Goal: Task Accomplishment & Management: Complete application form

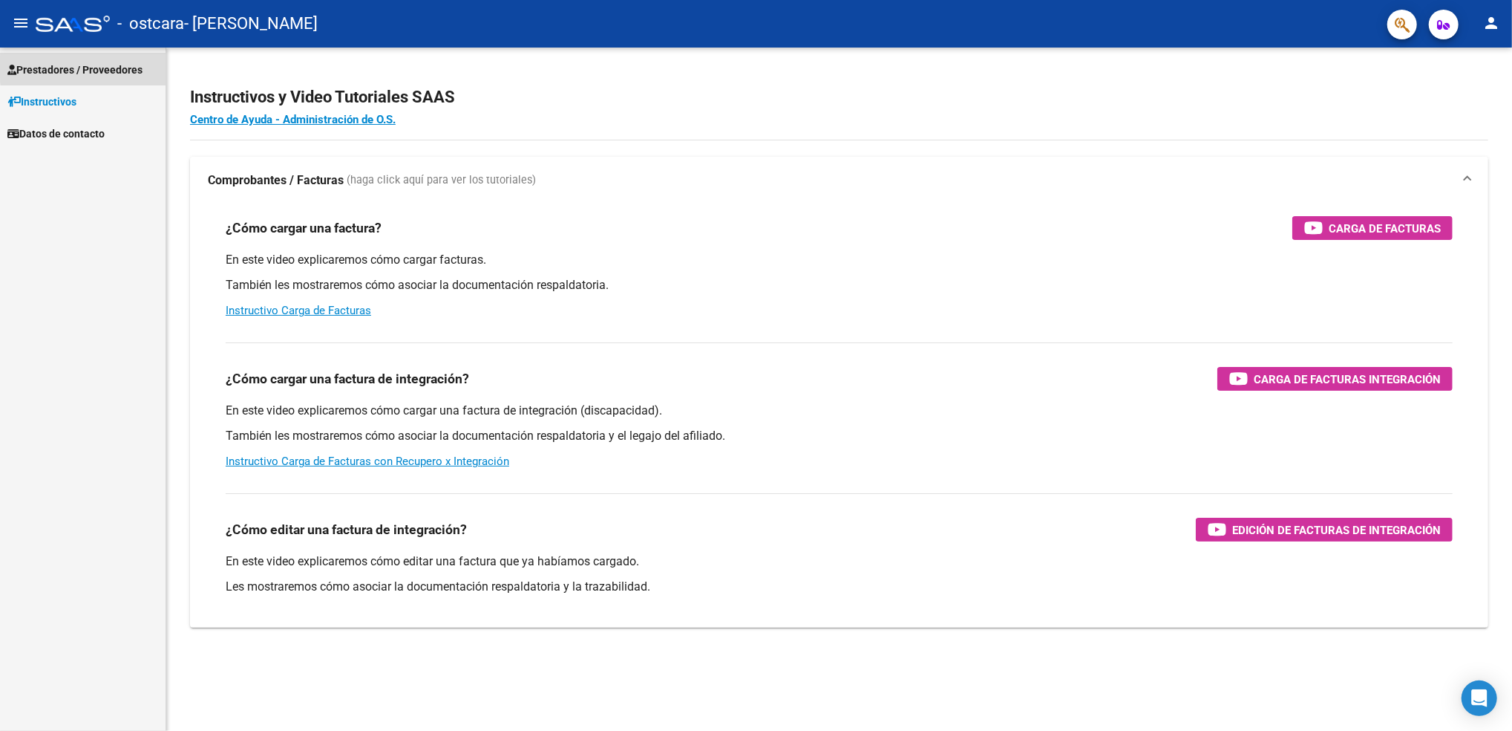
click at [93, 67] on span "Prestadores / Proveedores" at bounding box center [74, 70] width 135 height 16
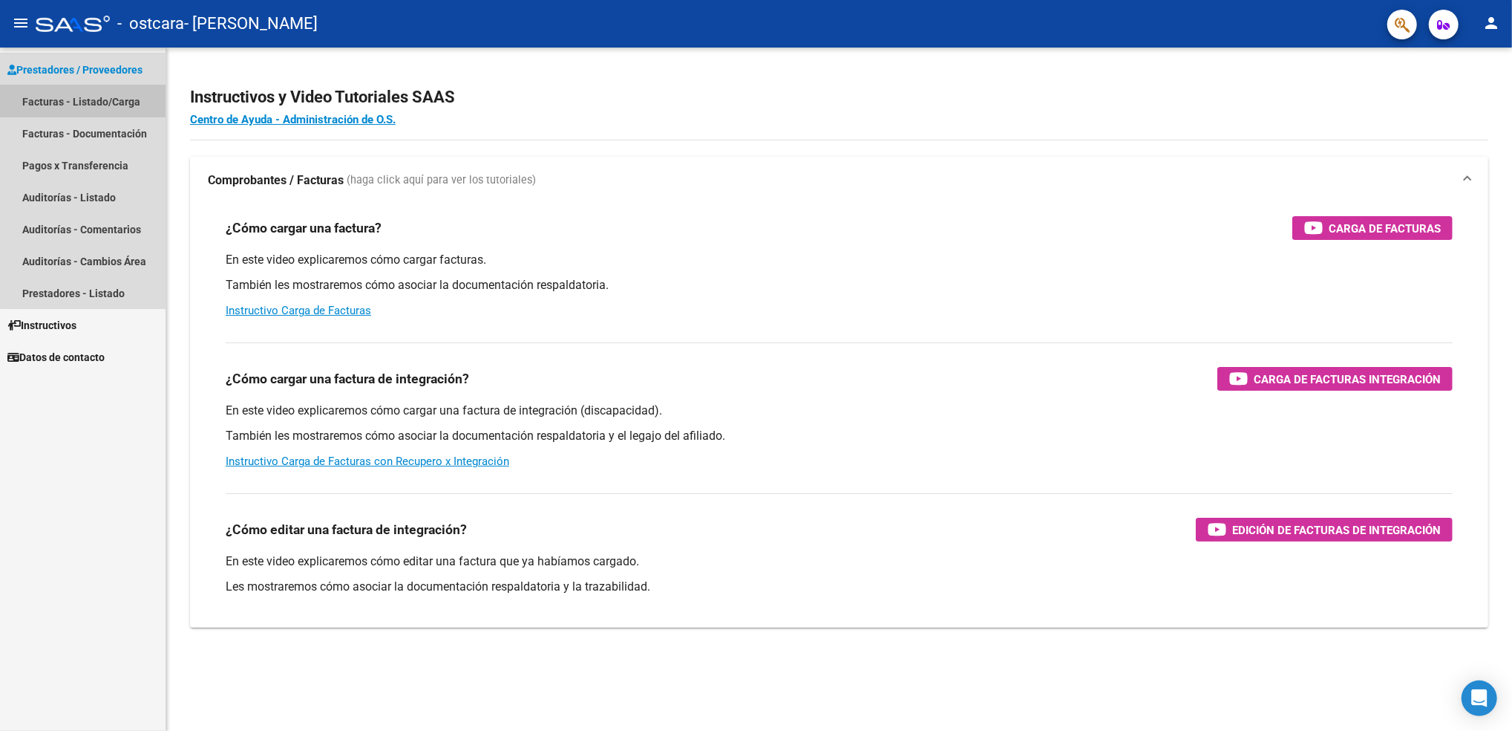
click at [84, 96] on link "Facturas - Listado/Carga" at bounding box center [83, 101] width 166 height 32
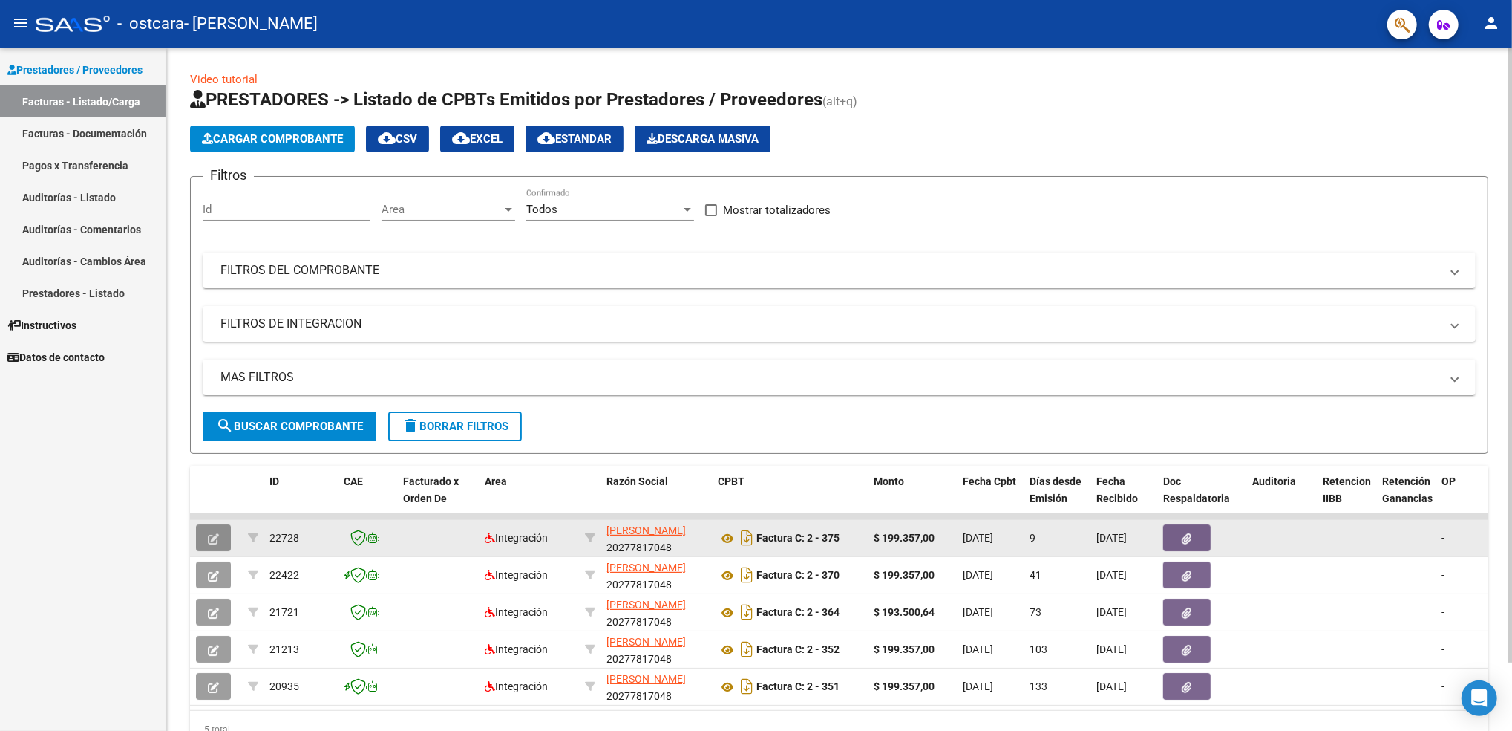
click at [208, 536] on icon "button" at bounding box center [213, 538] width 11 height 11
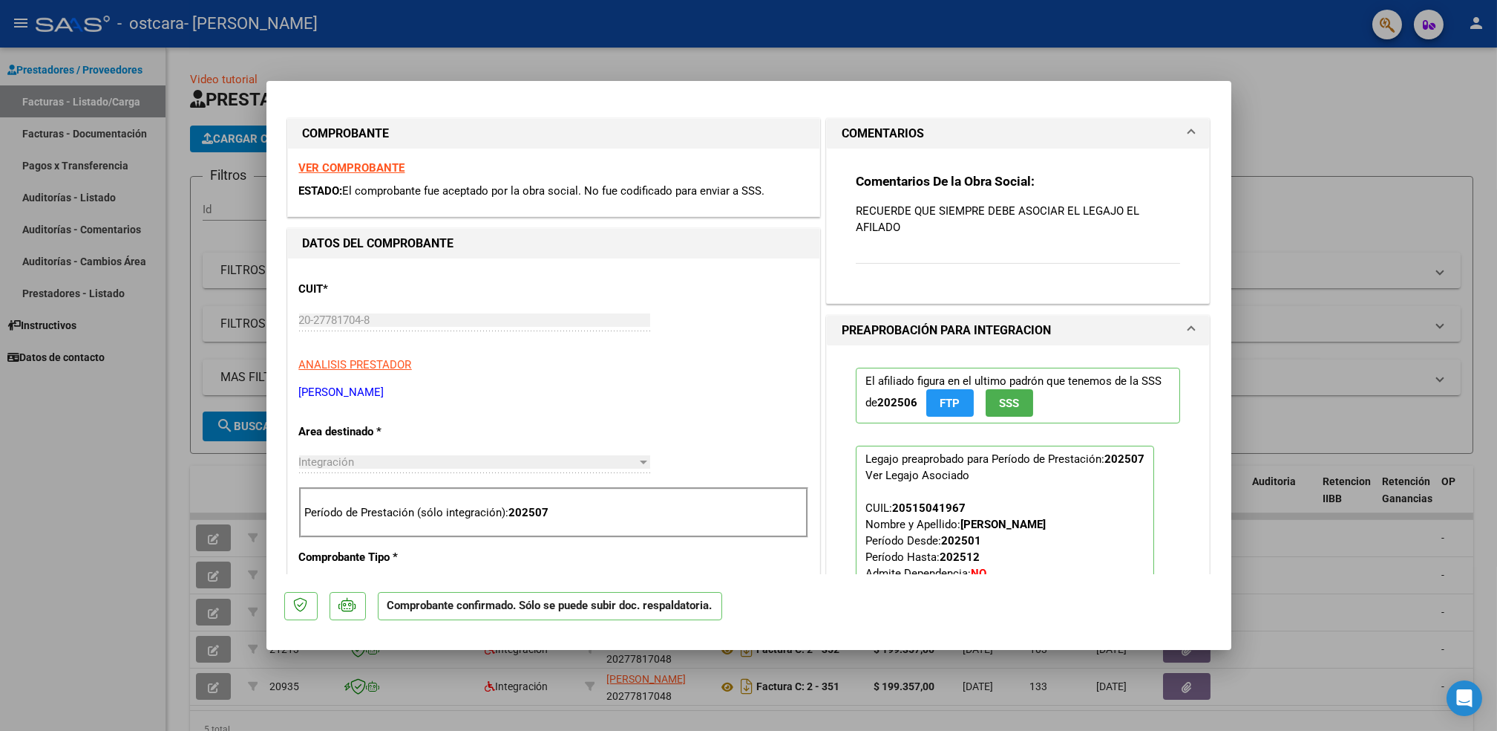
click at [1336, 140] on div at bounding box center [748, 365] width 1497 height 731
type input "$ 0,00"
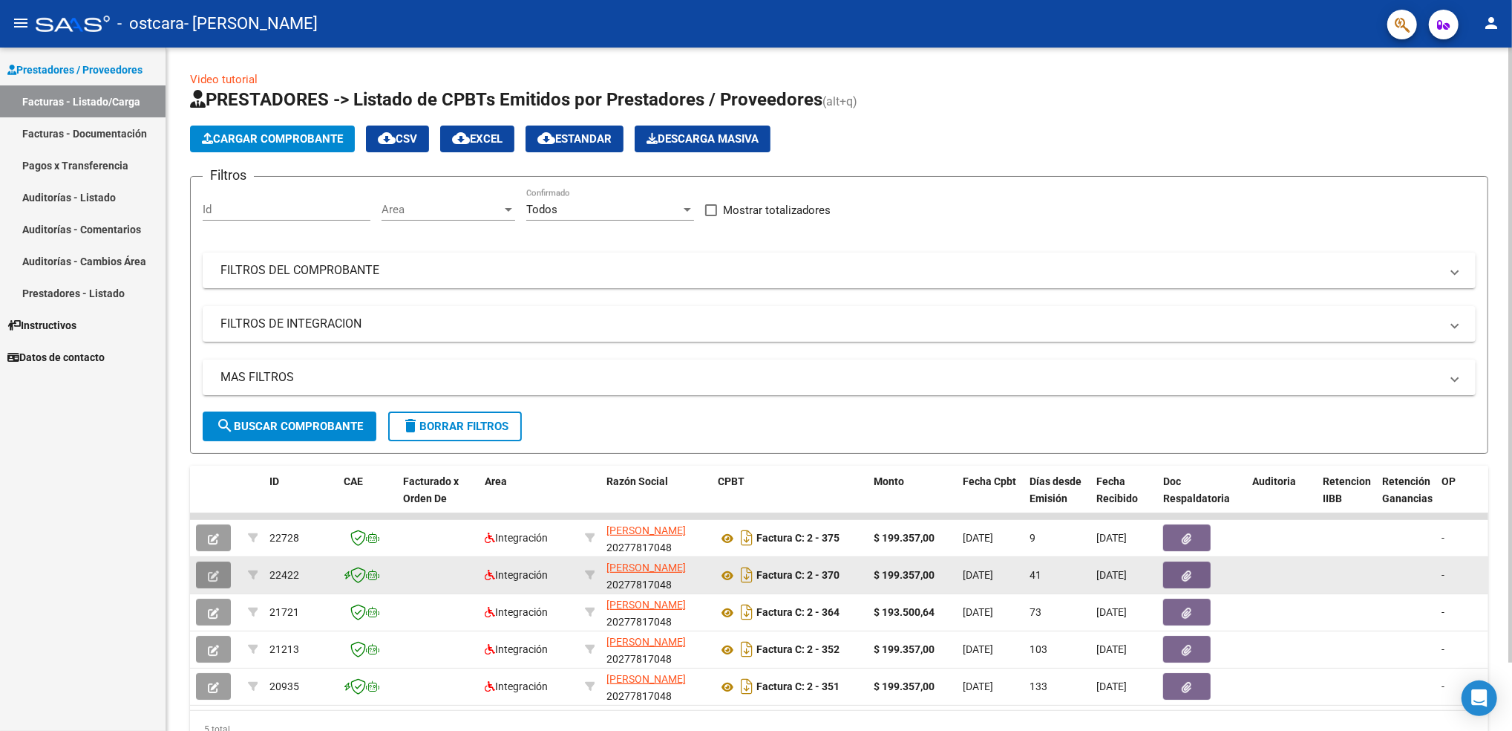
click at [196, 577] on button "button" at bounding box center [213, 574] width 35 height 27
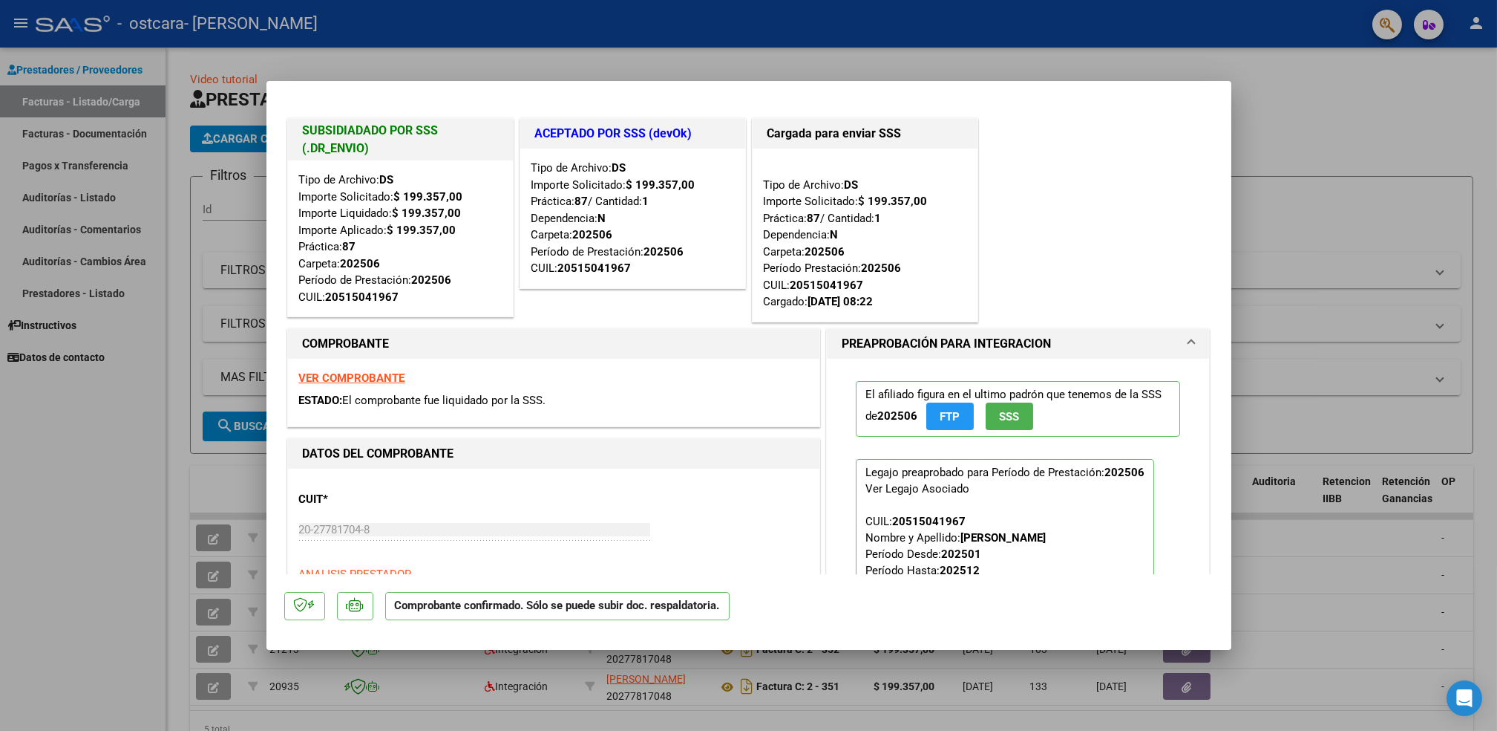
click at [1276, 57] on div at bounding box center [748, 365] width 1497 height 731
type input "$ 0,00"
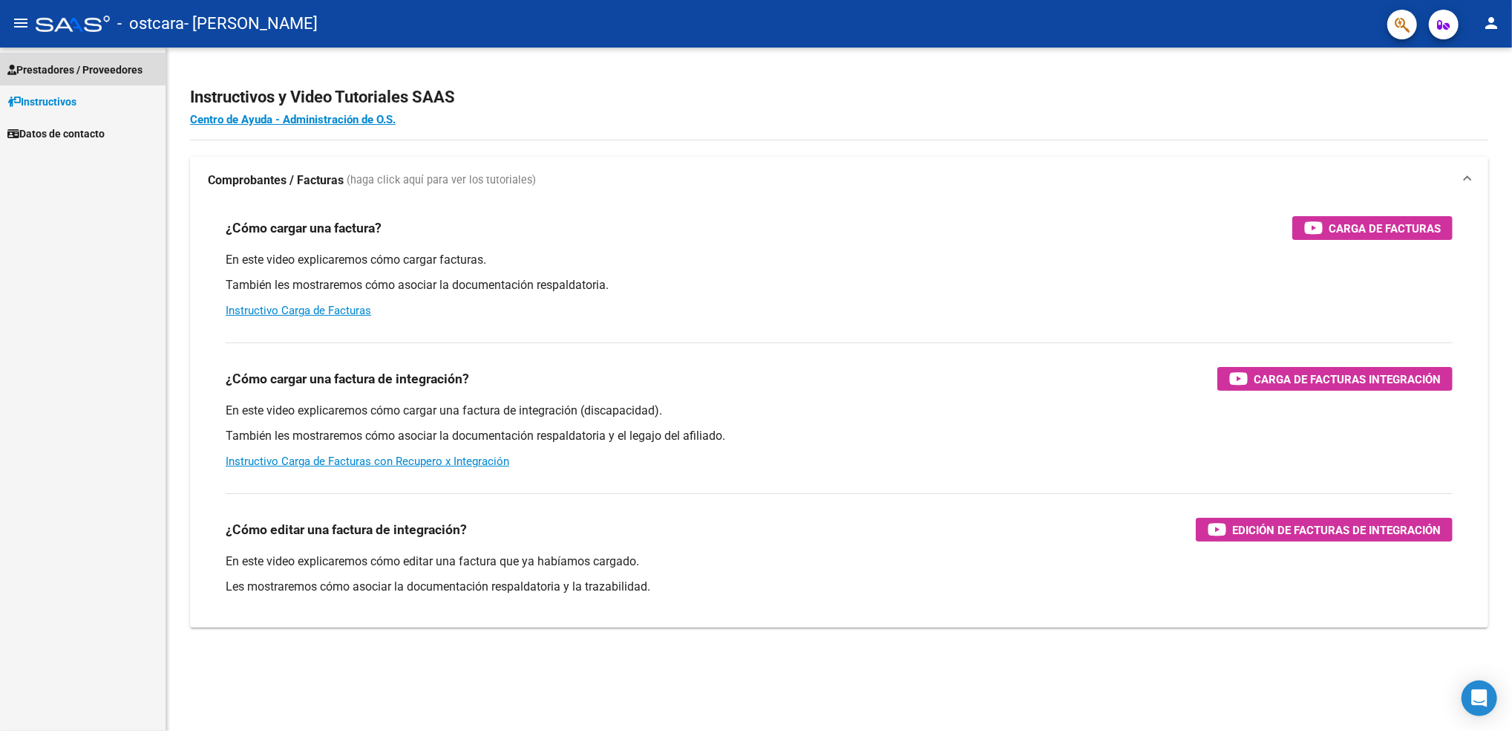
click at [82, 72] on span "Prestadores / Proveedores" at bounding box center [74, 70] width 135 height 16
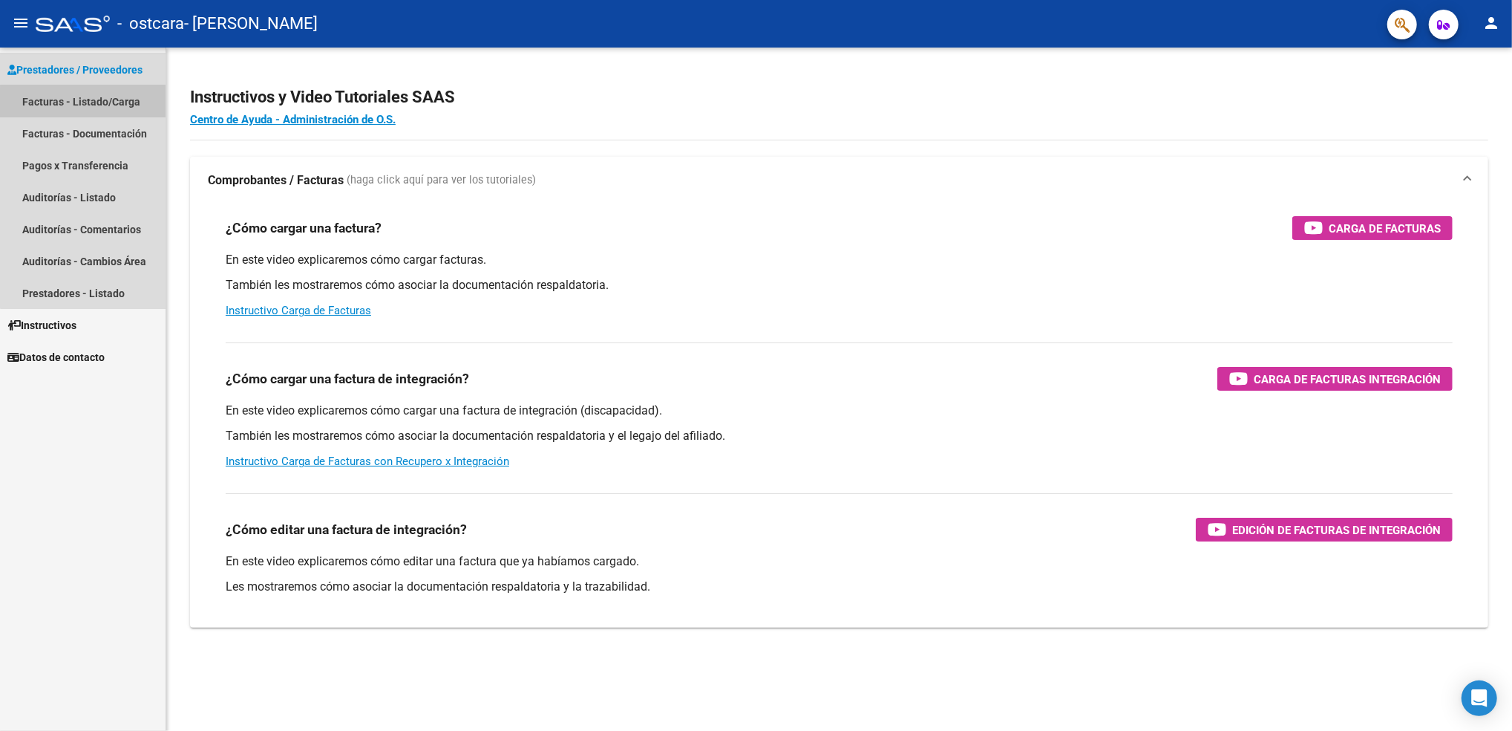
click at [85, 107] on link "Facturas - Listado/Carga" at bounding box center [83, 101] width 166 height 32
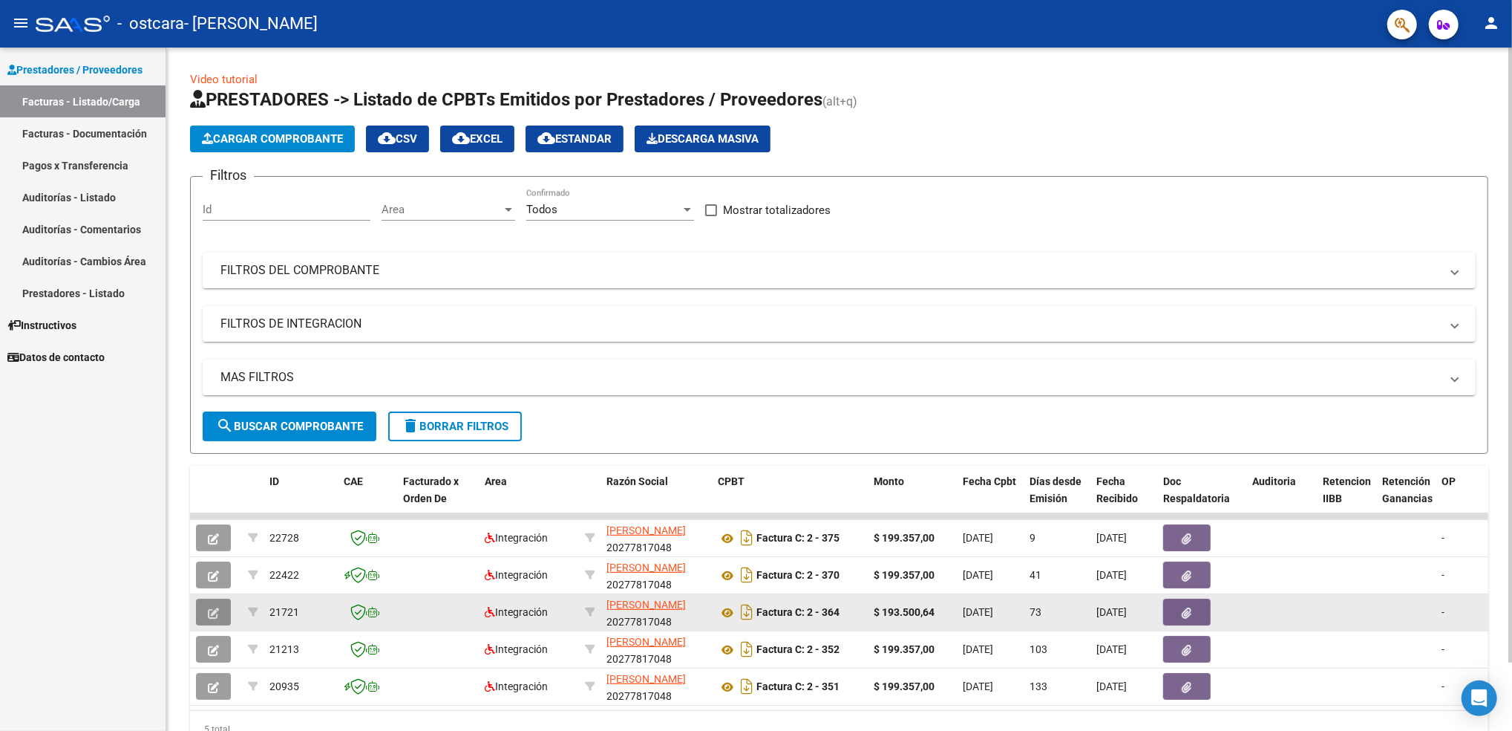
click at [221, 609] on button "button" at bounding box center [213, 611] width 35 height 27
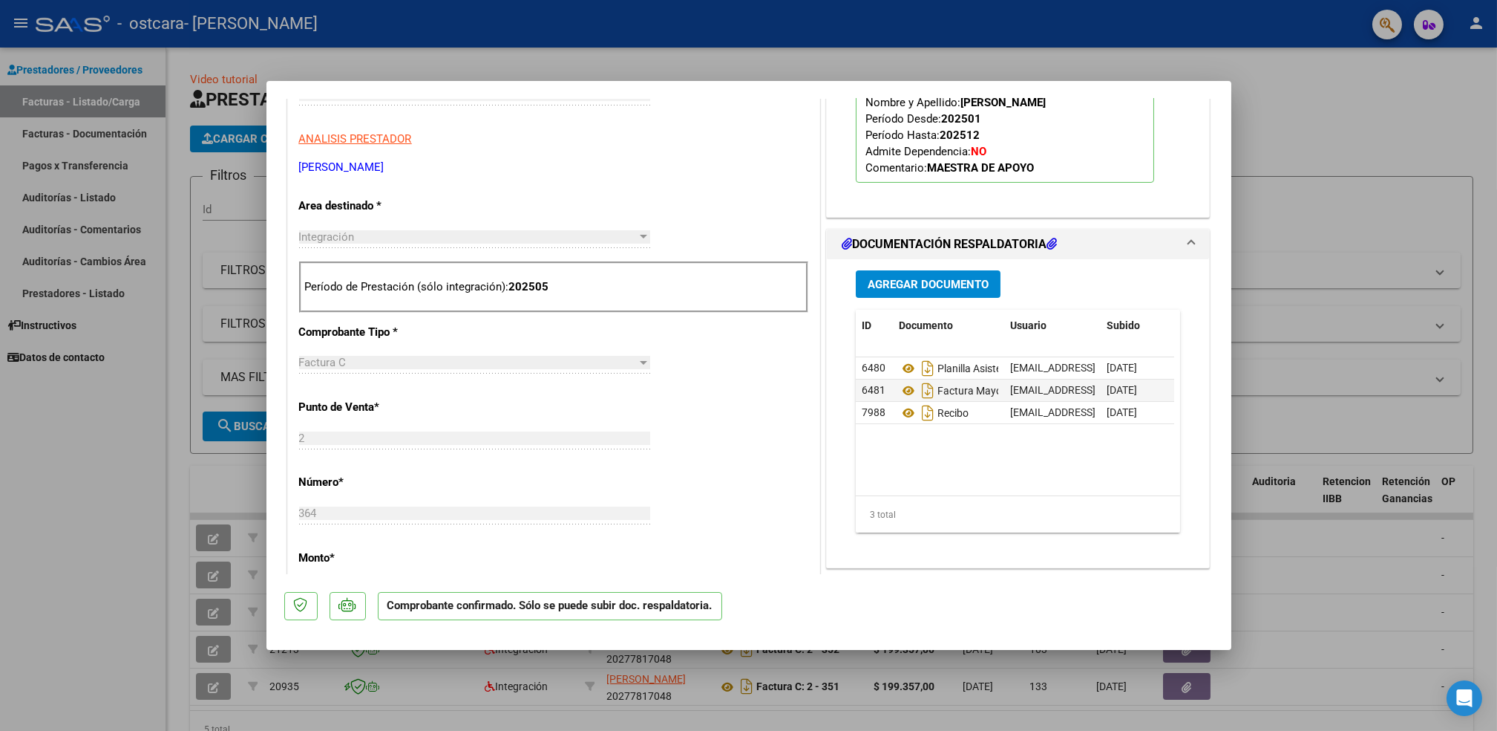
scroll to position [475, 0]
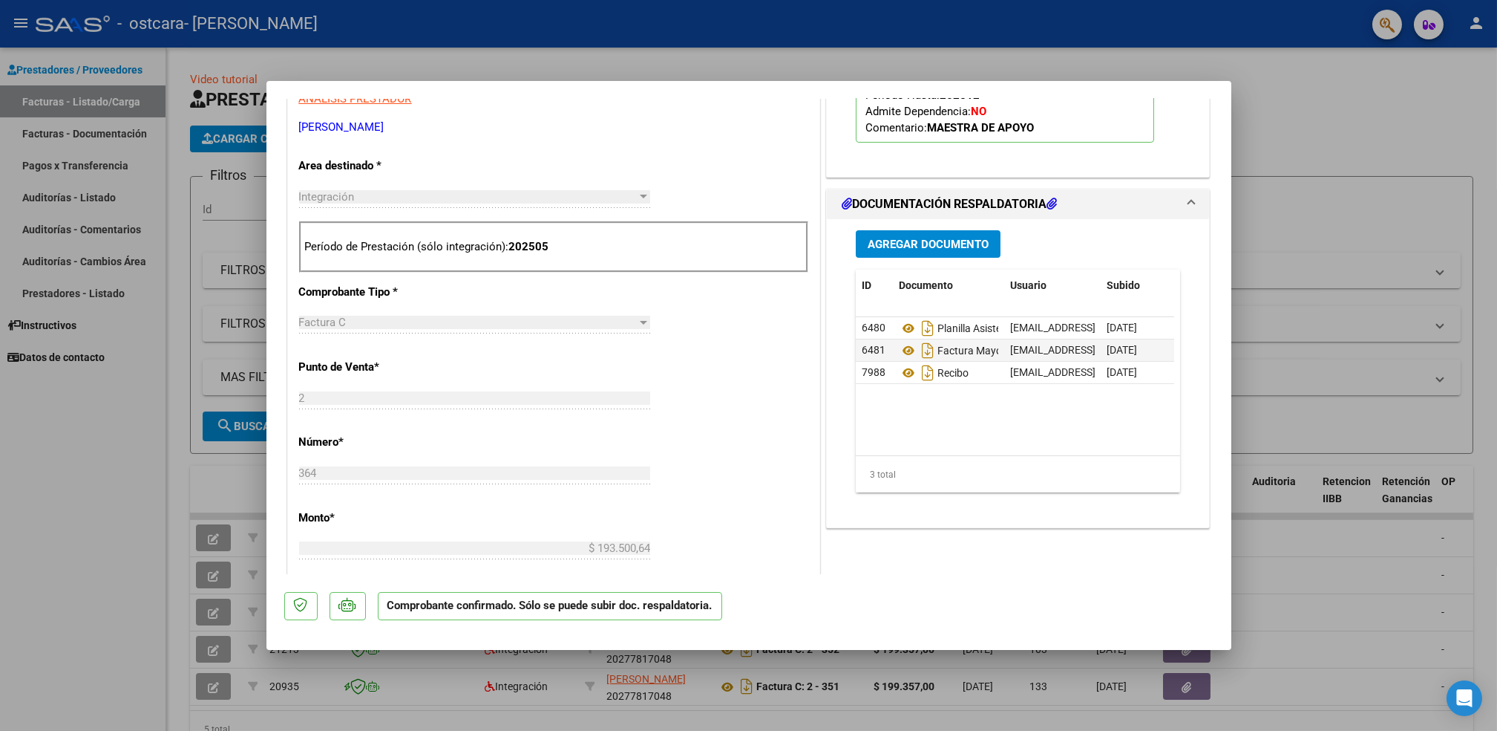
click at [1391, 589] on div at bounding box center [748, 365] width 1497 height 731
type input "$ 0,00"
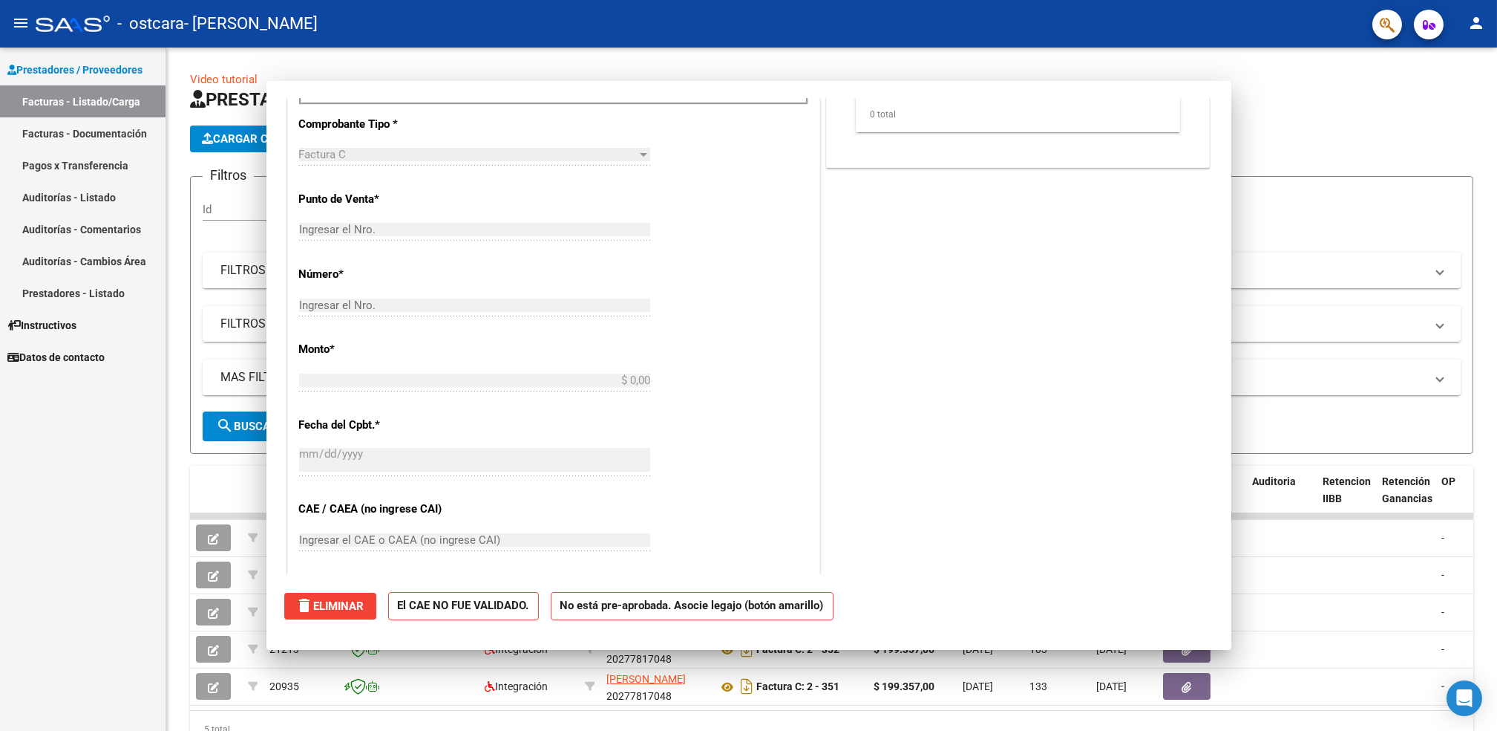
scroll to position [0, 0]
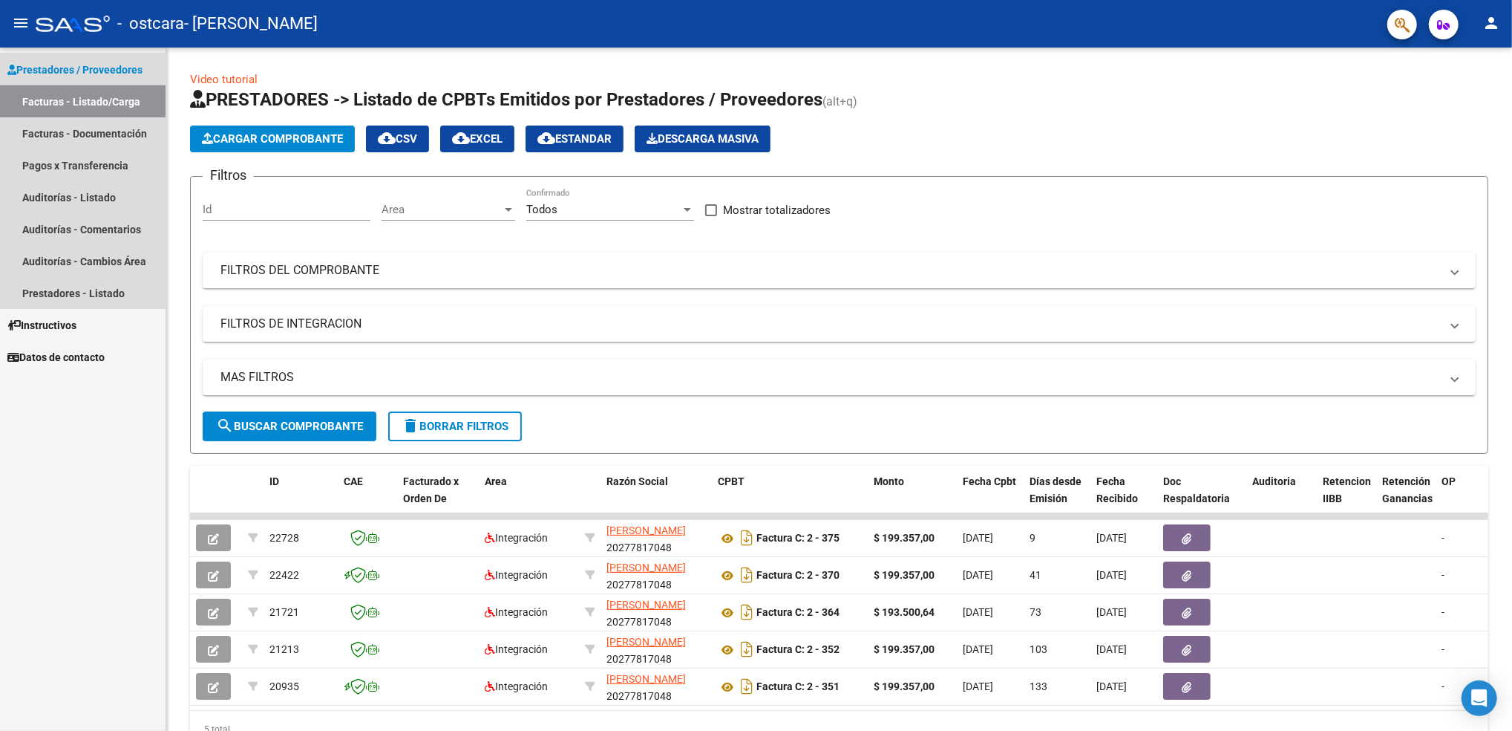
click at [83, 99] on link "Facturas - Listado/Carga" at bounding box center [83, 101] width 166 height 32
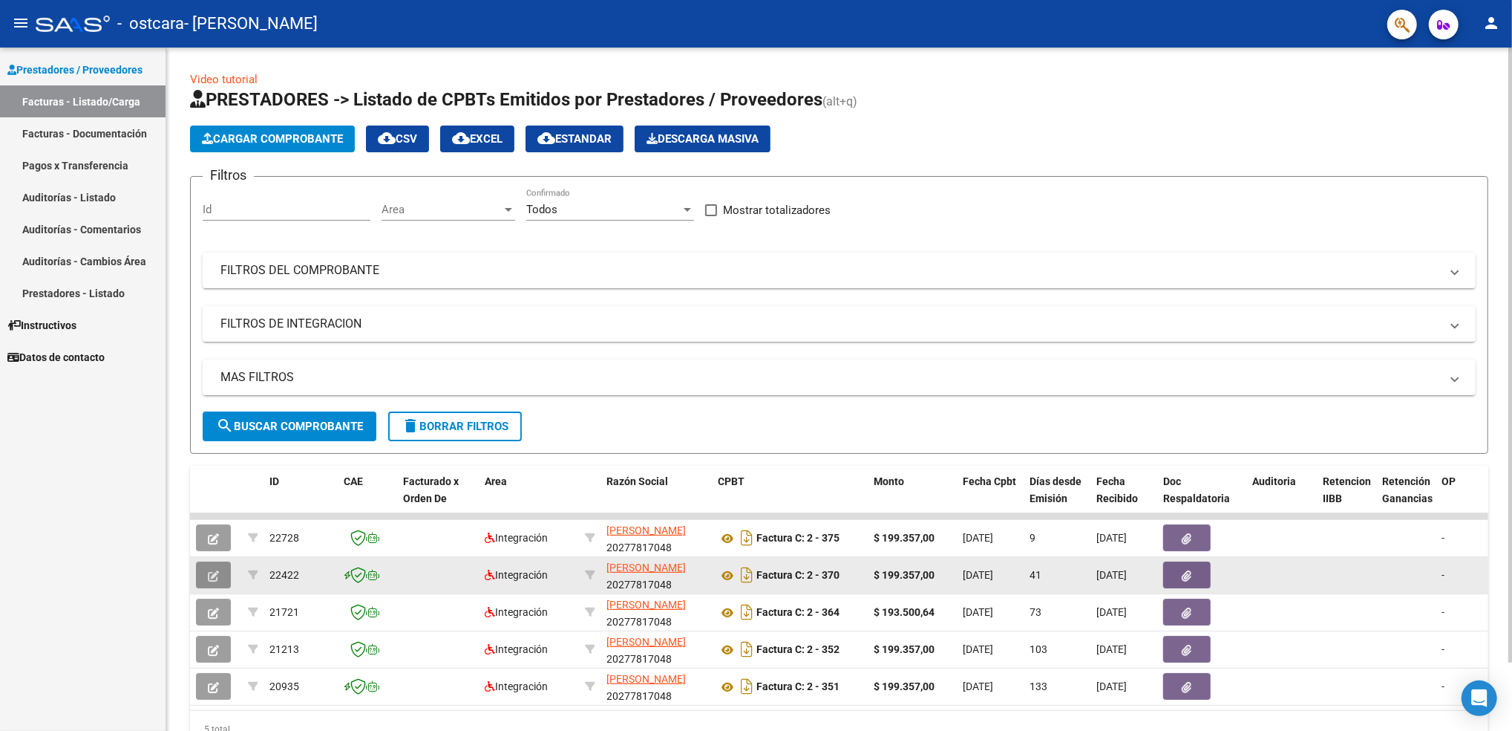
click at [218, 570] on icon "button" at bounding box center [213, 575] width 11 height 11
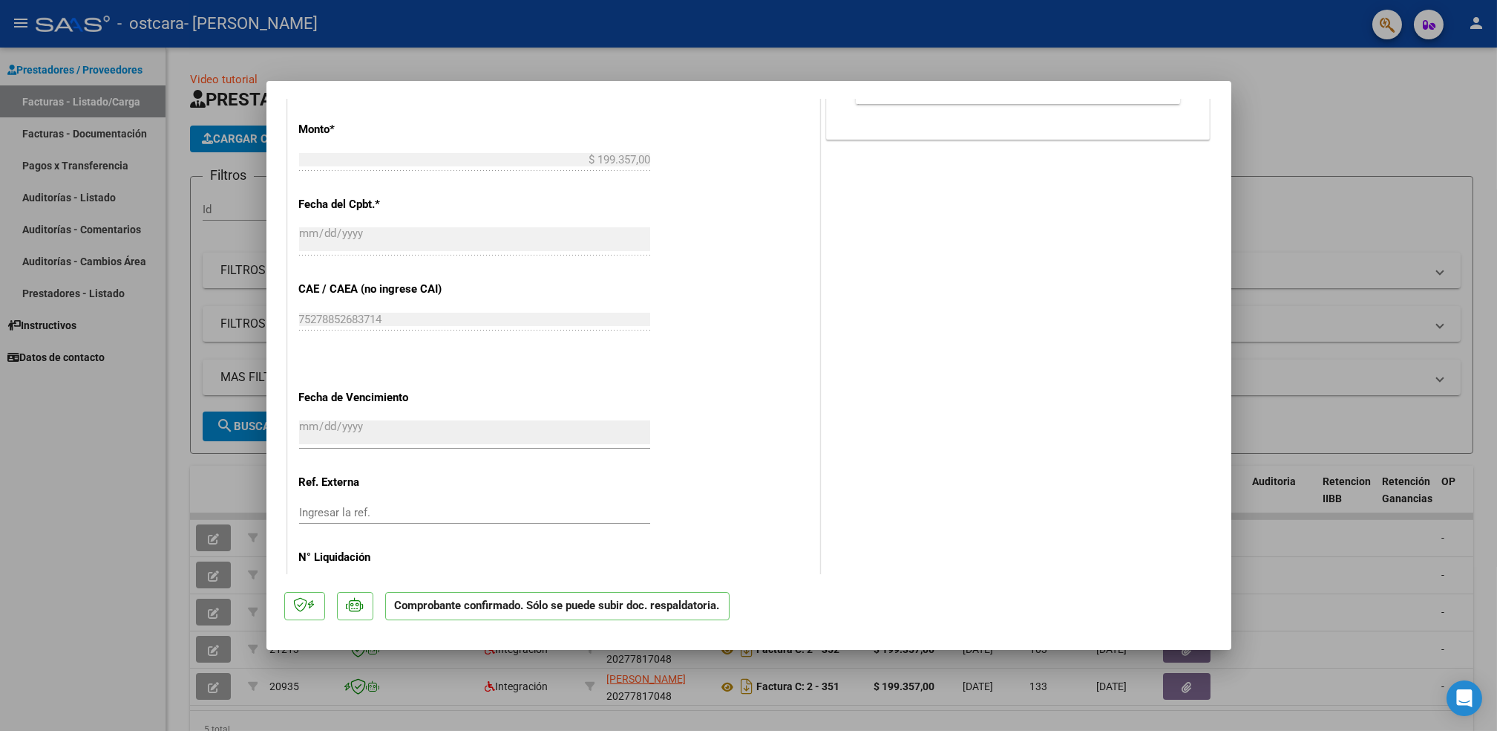
scroll to position [871, 0]
